Goal: Task Accomplishment & Management: Manage account settings

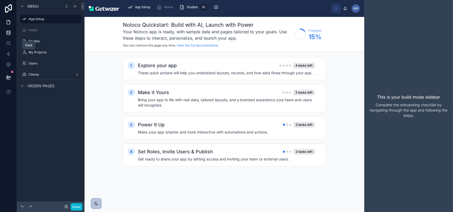
click at [9, 35] on icon at bounding box center [8, 32] width 5 height 5
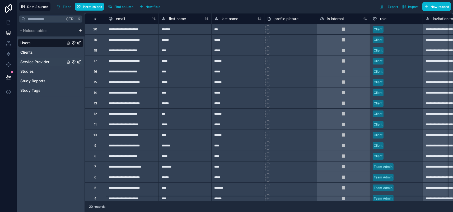
click at [30, 65] on span "Service Provider" at bounding box center [34, 61] width 29 height 5
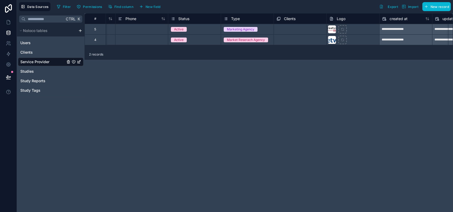
scroll to position [0, 185]
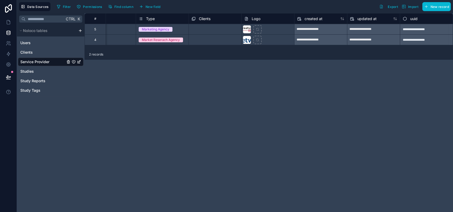
click at [211, 21] on span "Clients" at bounding box center [205, 18] width 12 height 5
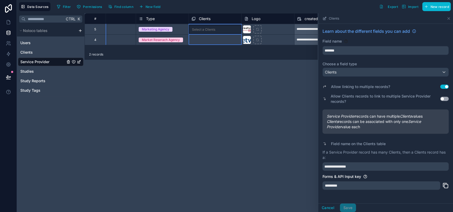
click at [258, 160] on div "**********" at bounding box center [269, 112] width 369 height 199
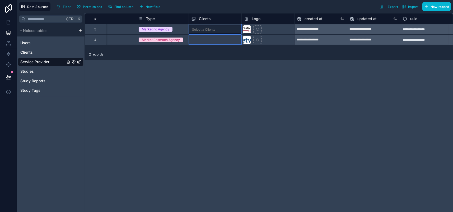
click at [211, 21] on span "Clients" at bounding box center [205, 18] width 12 height 5
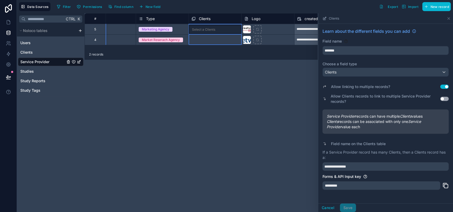
scroll to position [98, 0]
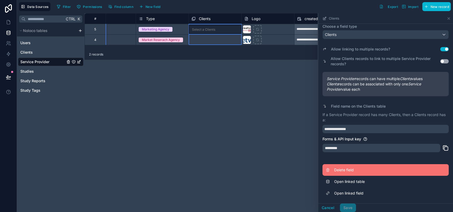
click at [334, 167] on span "Delete field" at bounding box center [372, 169] width 76 height 5
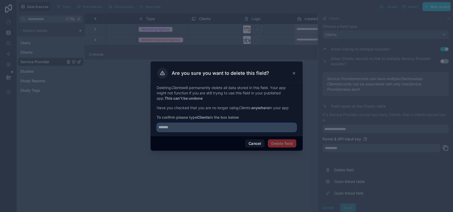
click at [172, 132] on input "text" at bounding box center [227, 127] width 140 height 8
type input "*"
type input "*******"
click at [285, 148] on button "Delete field" at bounding box center [282, 143] width 28 height 8
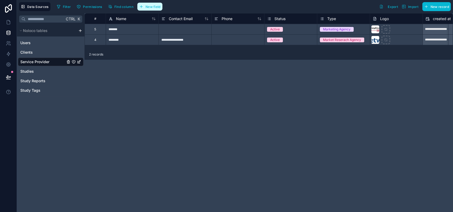
click at [161, 9] on span "New field" at bounding box center [153, 7] width 15 height 4
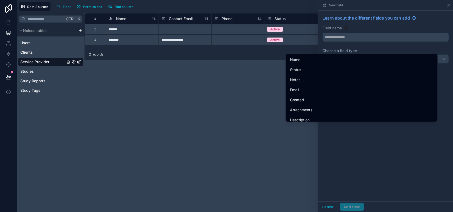
click at [323, 42] on input "text" at bounding box center [386, 37] width 126 height 8
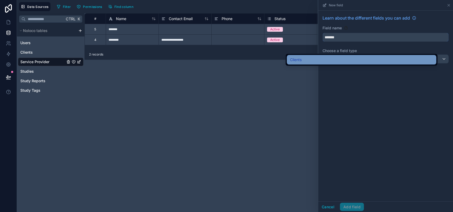
type input "*******"
click at [302, 61] on span "Clients" at bounding box center [296, 60] width 12 height 6
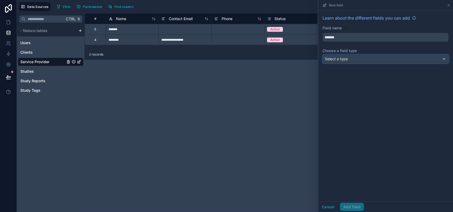
click at [441, 63] on div "Select a type" at bounding box center [386, 59] width 126 height 8
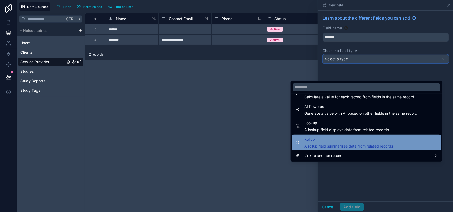
scroll to position [192, 0]
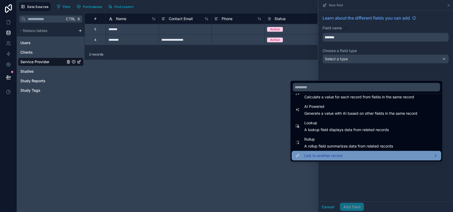
click at [327, 159] on span "Link to another record" at bounding box center [324, 156] width 38 height 6
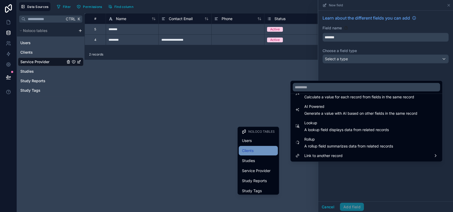
click at [242, 154] on span "Clients" at bounding box center [248, 151] width 12 height 6
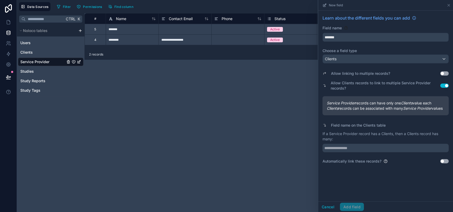
click at [441, 76] on button "Use setting" at bounding box center [445, 73] width 8 height 4
click at [441, 88] on button "Use setting" at bounding box center [445, 86] width 8 height 4
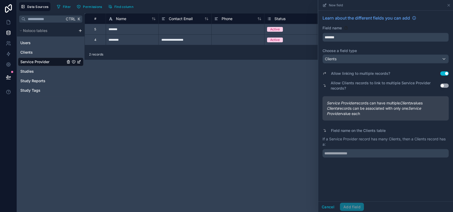
scroll to position [3, 0]
click at [344, 158] on input "text" at bounding box center [386, 153] width 126 height 8
click at [334, 158] on input "text" at bounding box center [386, 153] width 126 height 8
click at [335, 158] on input "text" at bounding box center [386, 153] width 126 height 8
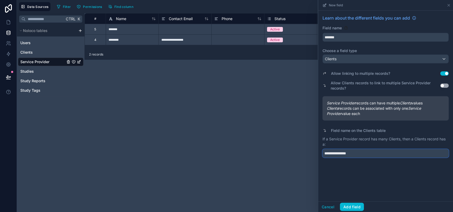
scroll to position [0, 0]
type input "**********"
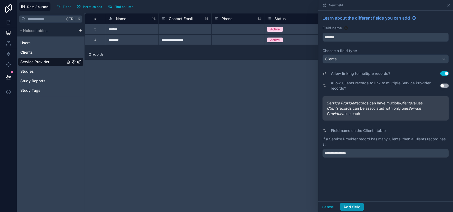
click at [340, 205] on button "Add field" at bounding box center [352, 207] width 24 height 8
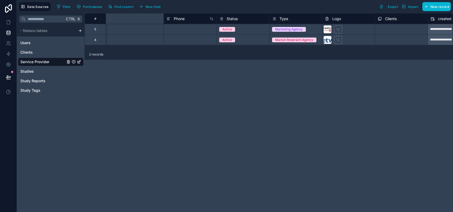
scroll to position [0, 185]
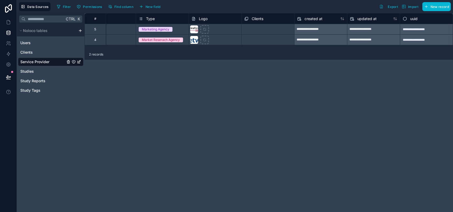
click at [268, 32] on div "Select a Clients" at bounding box center [256, 29] width 23 height 4
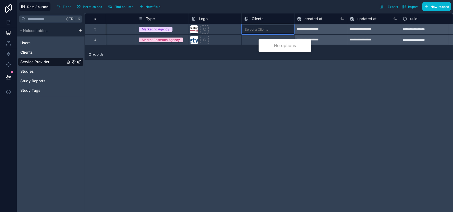
click at [268, 32] on div "Select a Clients" at bounding box center [256, 29] width 23 height 4
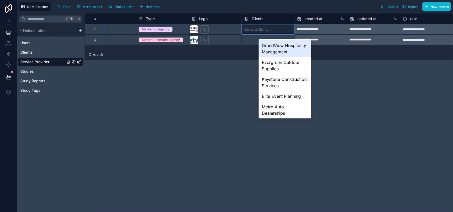
click at [276, 45] on div "GrandView Hospitality Management" at bounding box center [285, 48] width 53 height 17
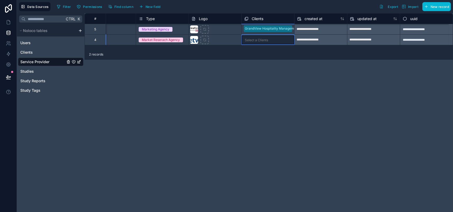
click at [280, 43] on div "**********" at bounding box center [178, 29] width 550 height 32
click at [268, 42] on div "Select a Clients" at bounding box center [256, 40] width 23 height 4
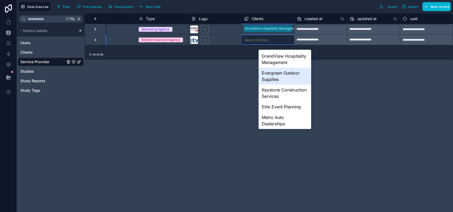
click at [275, 85] on div "Evergreen Outdoor Supplies" at bounding box center [285, 76] width 53 height 17
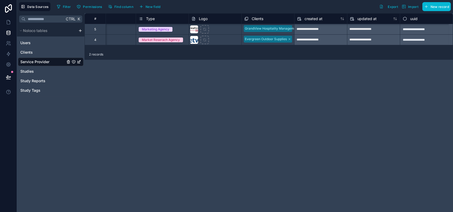
click at [348, 99] on div "**********" at bounding box center [269, 112] width 369 height 199
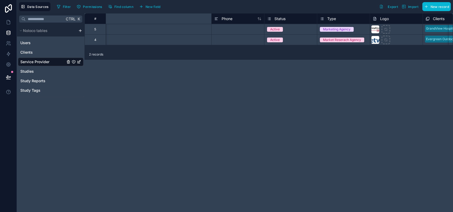
scroll to position [0, 185]
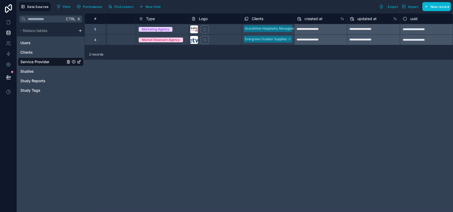
click at [264, 21] on span "Clients" at bounding box center [258, 18] width 12 height 5
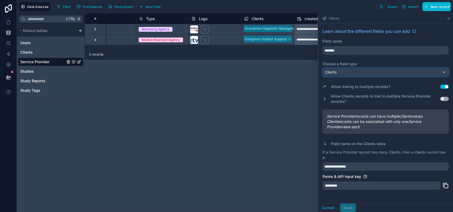
click at [414, 76] on div "Clients" at bounding box center [386, 72] width 126 height 8
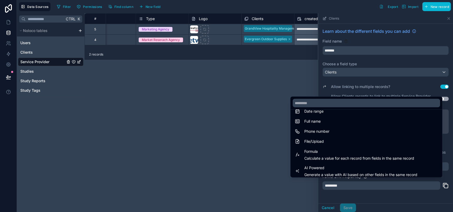
scroll to position [192, 0]
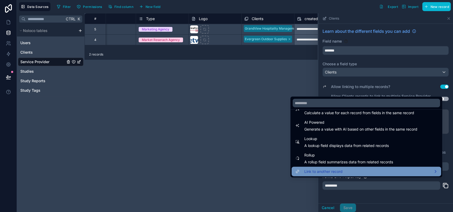
click at [368, 175] on div "Link to another record" at bounding box center [366, 171] width 143 height 6
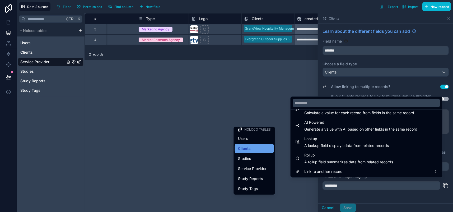
scroll to position [2, 0]
click at [242, 152] on div "Clients" at bounding box center [254, 148] width 33 height 6
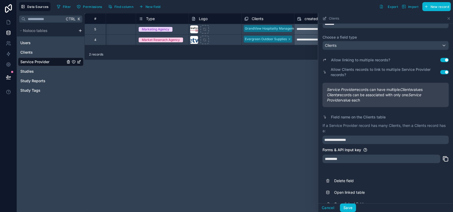
scroll to position [53, 0]
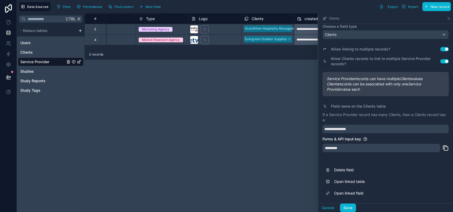
click at [441, 63] on button "Use setting" at bounding box center [445, 61] width 8 height 4
click at [338, 144] on div "*********" at bounding box center [382, 148] width 118 height 8
click at [347, 125] on input "**********" at bounding box center [386, 129] width 126 height 8
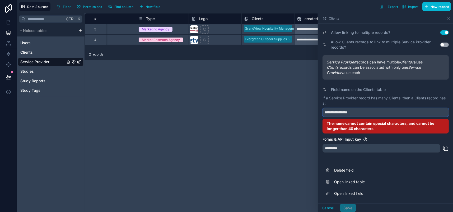
type input "**********"
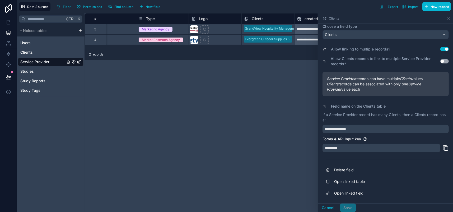
click at [242, 156] on div "**********" at bounding box center [269, 112] width 369 height 199
drag, startPoint x: 299, startPoint y: 206, endPoint x: 296, endPoint y: 201, distance: 5.3
click at [319, 204] on button "Cancel" at bounding box center [329, 208] width 20 height 8
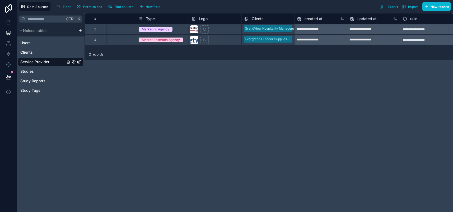
click at [264, 21] on span "Clients" at bounding box center [258, 18] width 12 height 5
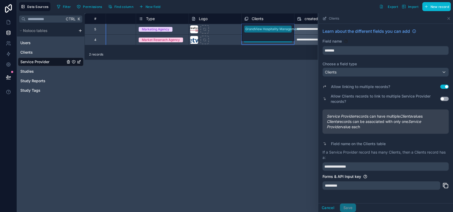
drag, startPoint x: 208, startPoint y: 121, endPoint x: 209, endPoint y: 119, distance: 2.9
click at [208, 120] on div "**********" at bounding box center [269, 112] width 369 height 199
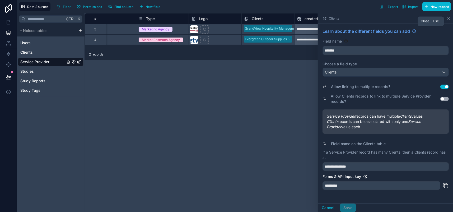
click at [450, 21] on icon at bounding box center [449, 18] width 4 height 4
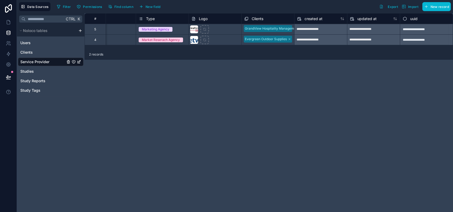
click at [226, 149] on div "**********" at bounding box center [269, 112] width 369 height 199
click at [10, 25] on icon at bounding box center [8, 22] width 5 height 5
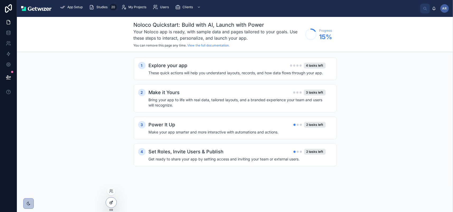
click at [114, 207] on div at bounding box center [111, 202] width 11 height 10
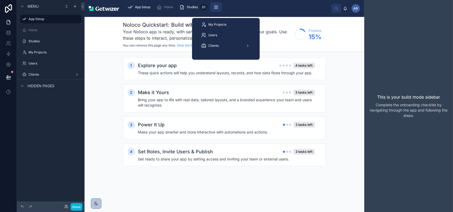
click at [219, 10] on icon "scrollable content" at bounding box center [216, 6] width 5 height 5
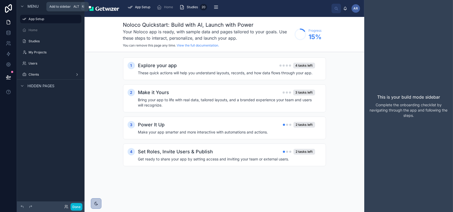
click at [77, 8] on icon "scrollable content" at bounding box center [75, 6] width 4 height 4
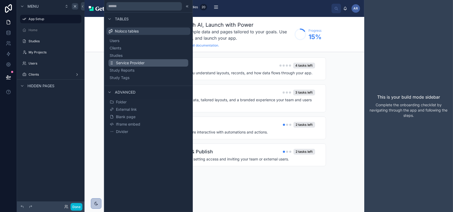
click at [145, 66] on span "Service Provider" at bounding box center [130, 62] width 29 height 5
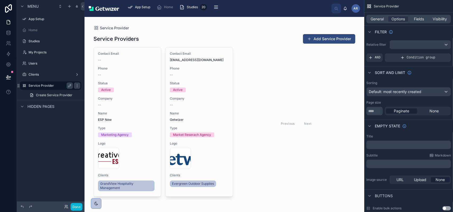
click at [73, 89] on div "Service Provider" at bounding box center [51, 85] width 44 height 6
click at [40, 175] on div "Menu App Setup Home Studies My Projects Users Clients Service Provider Create S…" at bounding box center [51, 103] width 68 height 206
click at [165, 136] on div at bounding box center [224, 117] width 270 height 200
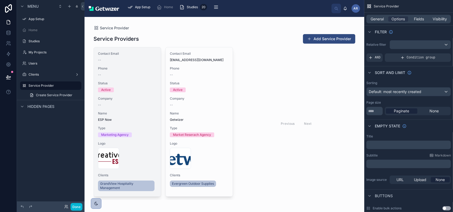
click at [161, 136] on div "Contact Email -- Phone -- Status Active Company -- Name ESP Now Type Marketing …" at bounding box center [127, 121] width 67 height 149
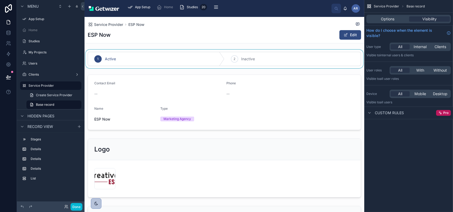
click at [212, 68] on div at bounding box center [225, 59] width 280 height 19
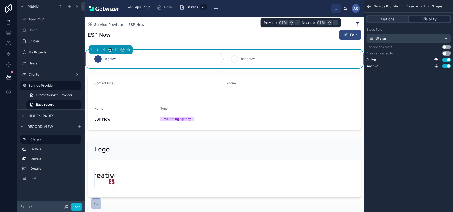
click at [425, 22] on span "Visibility" at bounding box center [430, 18] width 14 height 5
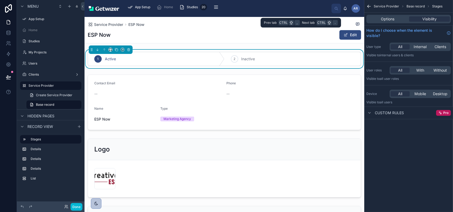
click at [373, 23] on div "Options Visibility" at bounding box center [409, 19] width 85 height 8
click at [382, 22] on span "Options" at bounding box center [388, 18] width 13 height 5
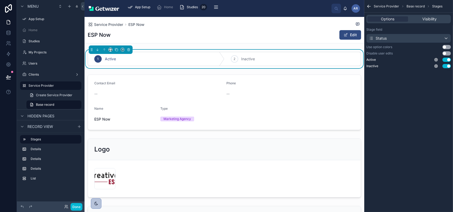
click at [447, 49] on button "Use setting" at bounding box center [447, 47] width 8 height 4
click at [443, 49] on button "Use setting" at bounding box center [447, 47] width 8 height 4
click at [340, 40] on button "Edit" at bounding box center [351, 35] width 22 height 10
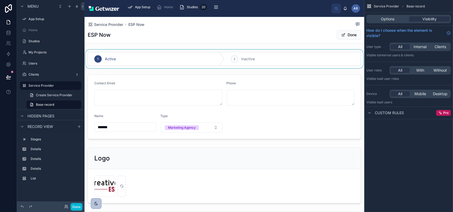
click at [302, 68] on div at bounding box center [225, 59] width 280 height 19
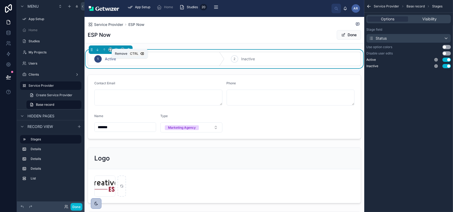
click at [130, 51] on icon at bounding box center [129, 50] width 2 height 2
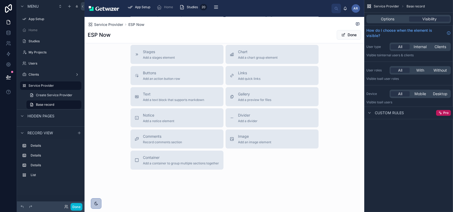
scroll to position [449, 0]
drag, startPoint x: 140, startPoint y: 173, endPoint x: 145, endPoint y: 180, distance: 8.5
click at [145, 81] on div "Buttons Add an action button row" at bounding box center [161, 75] width 37 height 11
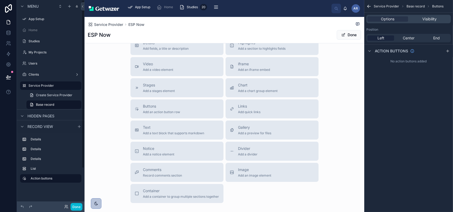
click at [145, 180] on div "Title Add a title and subtitle List Add a list related to this record Details A…" at bounding box center [224, 109] width 197 height 188
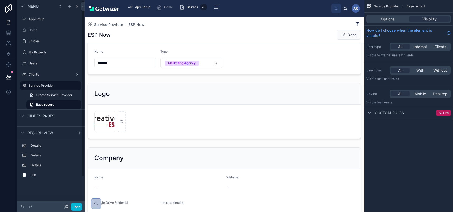
scroll to position [0, 0]
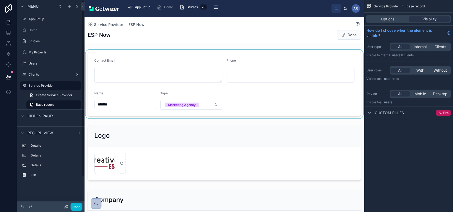
click at [210, 118] on div at bounding box center [225, 84] width 280 height 69
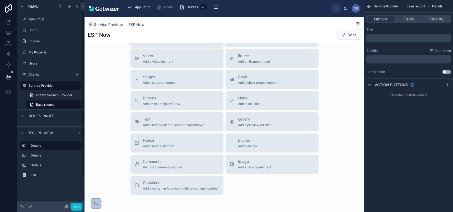
scroll to position [317, 0]
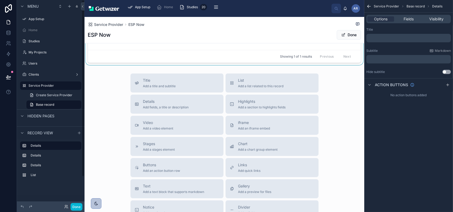
click at [139, 65] on div at bounding box center [225, 10] width 280 height 110
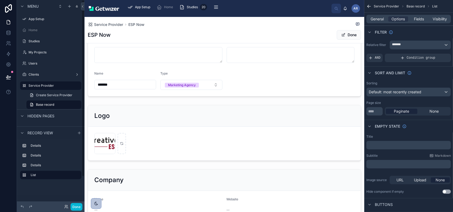
scroll to position [0, 0]
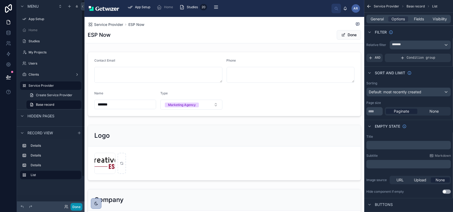
click at [82, 205] on button "Done" at bounding box center [77, 207] width 12 height 8
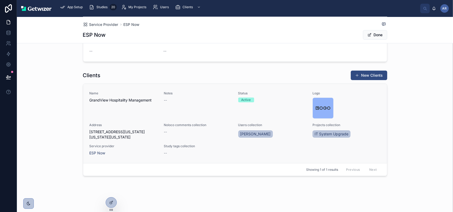
scroll to position [259, 0]
click at [95, 103] on span "GrandView Hospitality Management" at bounding box center [124, 100] width 68 height 5
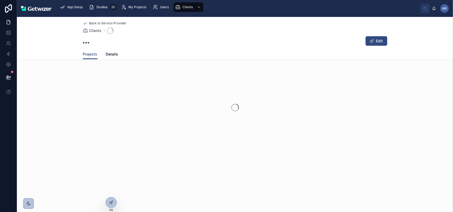
scroll to position [16, 0]
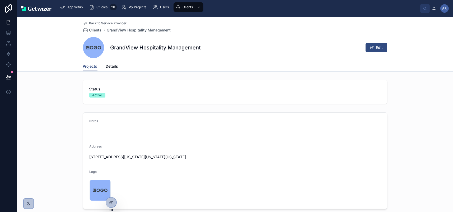
click at [83, 25] on icon at bounding box center [85, 23] width 4 height 4
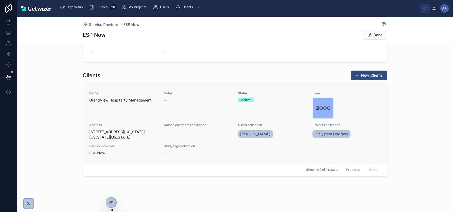
scroll to position [291, 0]
click at [90, 137] on span "[STREET_ADDRESS][US_STATE][US_STATE][US_STATE]" at bounding box center [124, 134] width 68 height 11
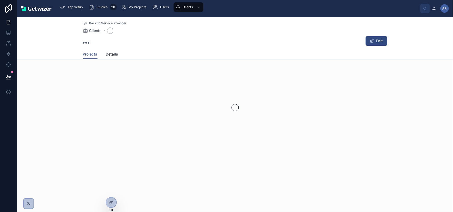
scroll to position [16, 0]
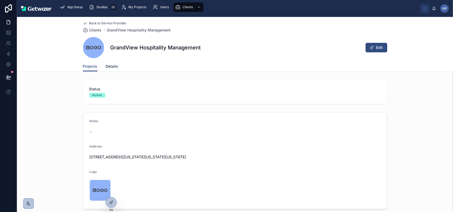
click at [106, 69] on span "Details" at bounding box center [112, 66] width 12 height 5
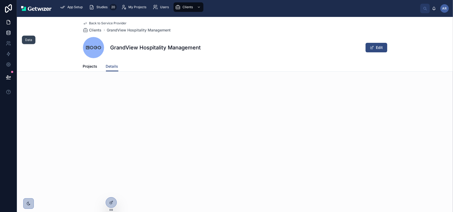
click at [10, 35] on icon at bounding box center [8, 32] width 5 height 5
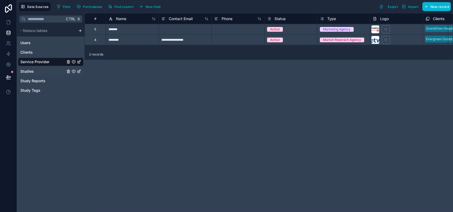
click at [34, 76] on div "Studies" at bounding box center [51, 71] width 66 height 8
click at [34, 74] on span "Studies" at bounding box center [26, 71] width 13 height 5
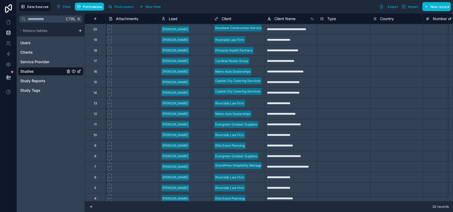
scroll to position [0, 265]
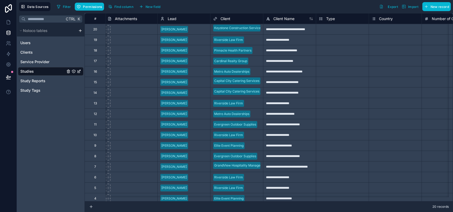
drag, startPoint x: 271, startPoint y: 205, endPoint x: 216, endPoint y: 210, distance: 55.5
click at [216, 210] on div "20 records" at bounding box center [269, 206] width 369 height 11
click at [137, 21] on div "Attachments" at bounding box center [123, 19] width 30 height 6
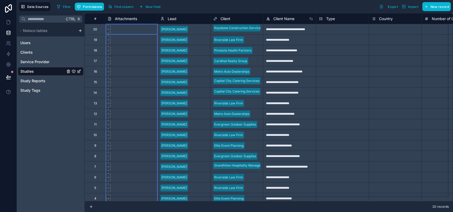
scroll to position [0, 264]
